Goal: Information Seeking & Learning: Check status

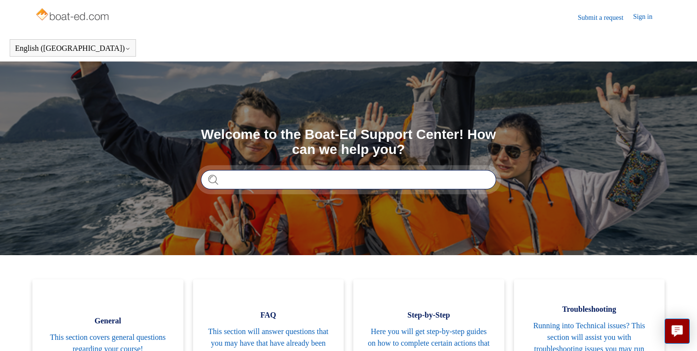
click at [266, 179] on input "Search" at bounding box center [348, 179] width 295 height 19
type input "****"
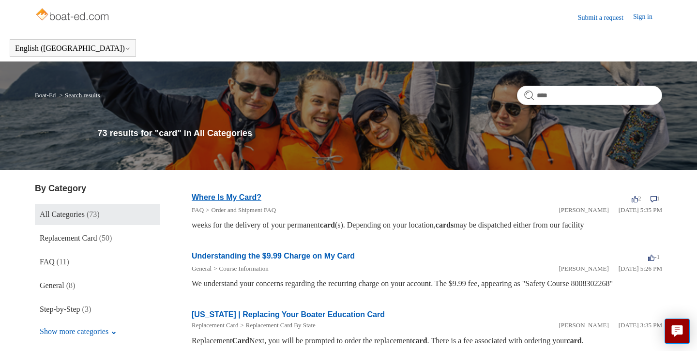
click at [249, 196] on link "Where Is My Card?" at bounding box center [227, 197] width 70 height 8
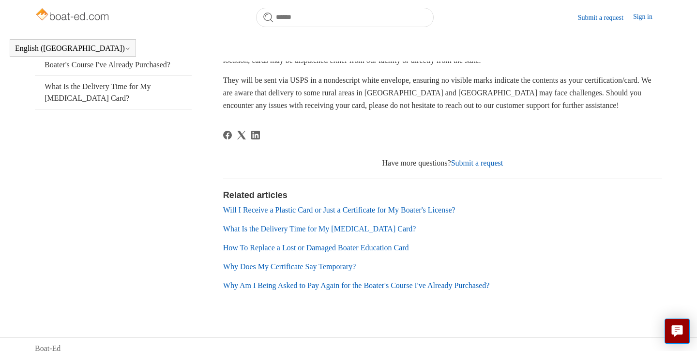
scroll to position [203, 0]
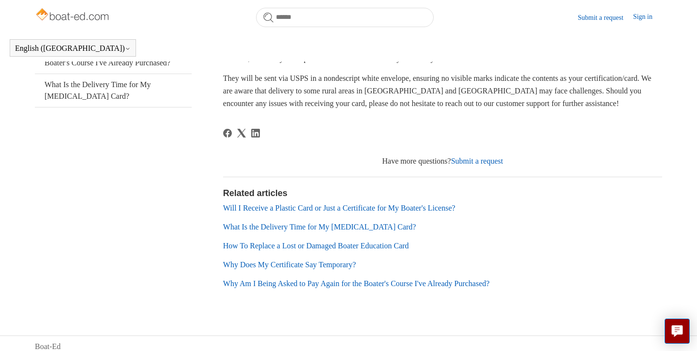
click at [185, 227] on aside "Articles in this section Where Is My Card? Will I Receive a Plastic Card or Jus…" at bounding box center [113, 132] width 157 height 329
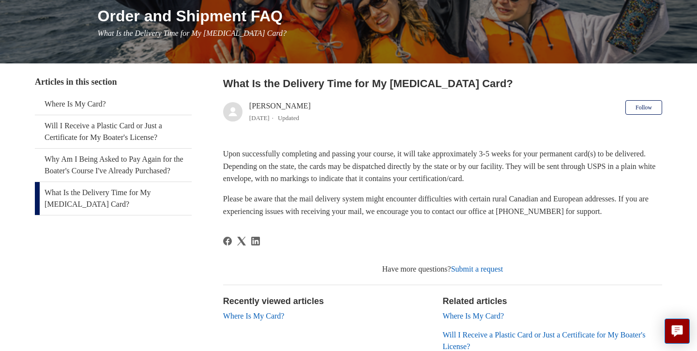
scroll to position [123, 0]
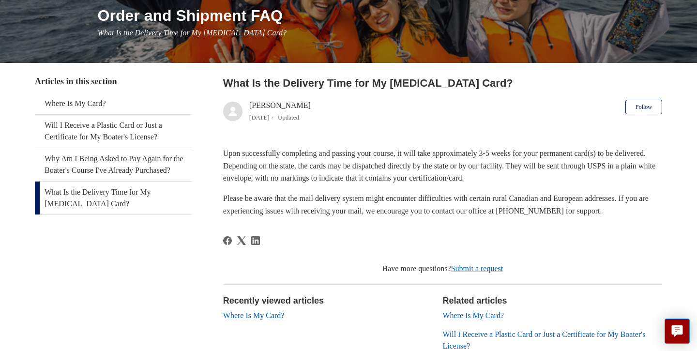
click at [482, 268] on link "Submit a request" at bounding box center [477, 268] width 52 height 8
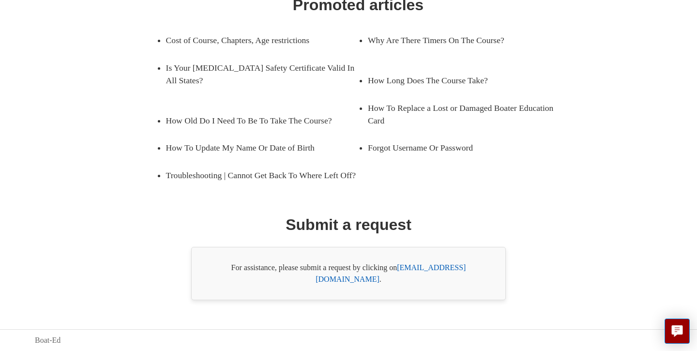
scroll to position [170, 0]
click at [435, 113] on link "How To Replace a Lost or Damaged Boater Education Card" at bounding box center [464, 114] width 192 height 40
click at [439, 281] on link "[EMAIL_ADDRESS][DOMAIN_NAME]" at bounding box center [391, 273] width 150 height 20
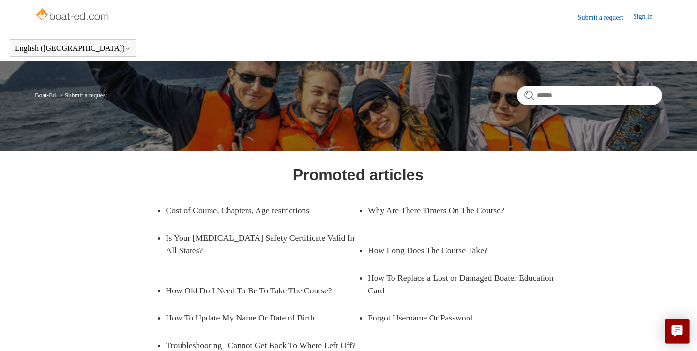
scroll to position [0, 0]
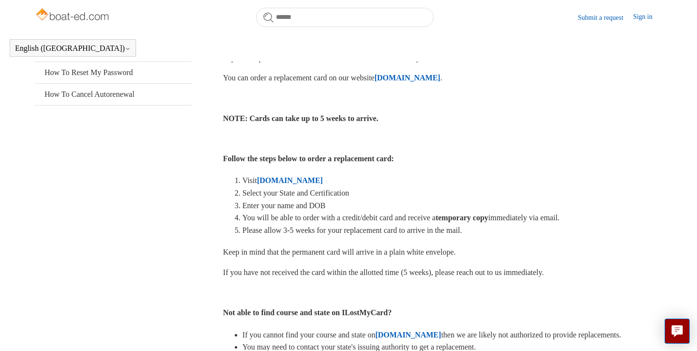
scroll to position [206, 0]
